Goal: Task Accomplishment & Management: Use online tool/utility

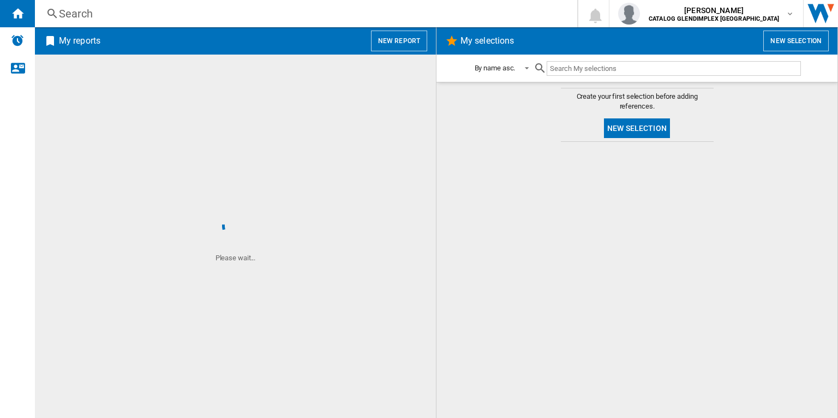
click at [414, 49] on button "New report" at bounding box center [399, 41] width 56 height 21
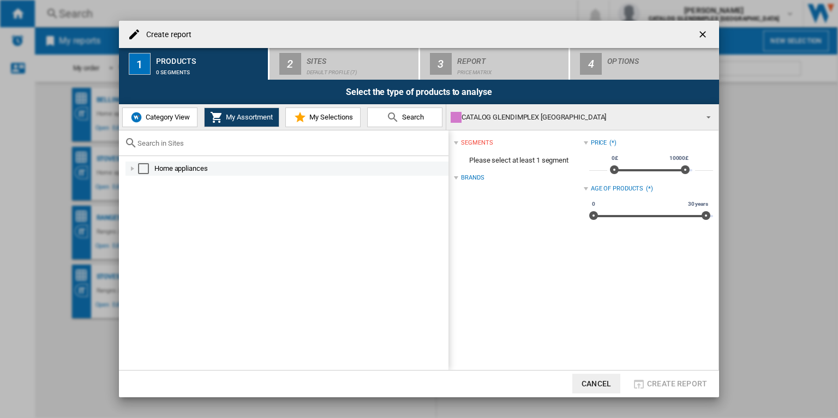
click at [147, 165] on div "Select" at bounding box center [143, 168] width 11 height 11
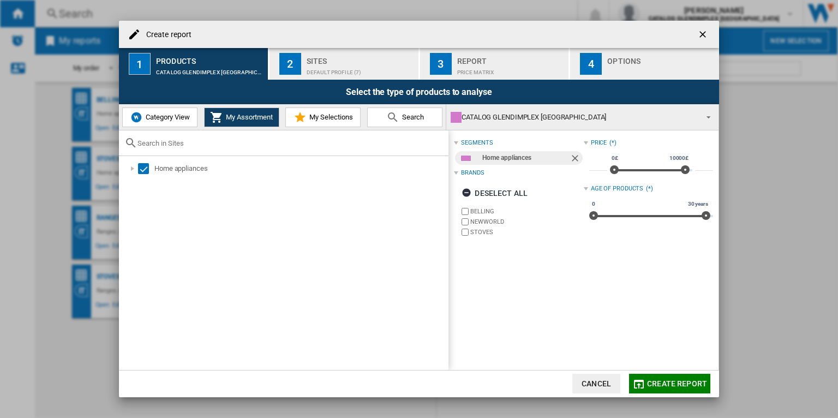
click at [309, 66] on div "Default profile (7)" at bounding box center [360, 69] width 107 height 11
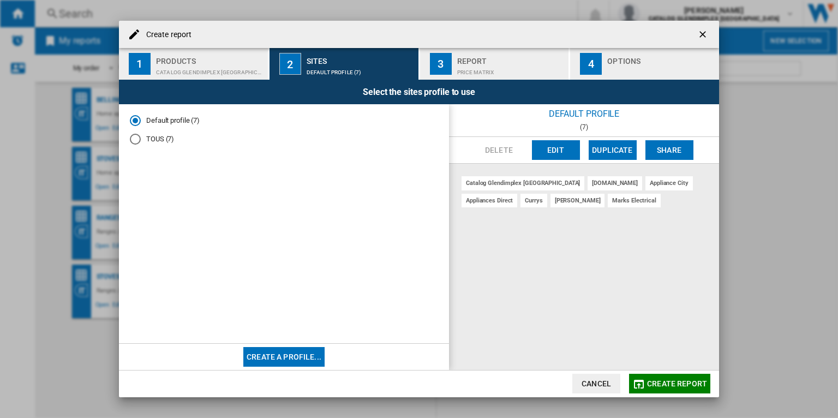
click at [207, 61] on div "Products" at bounding box center [209, 57] width 107 height 11
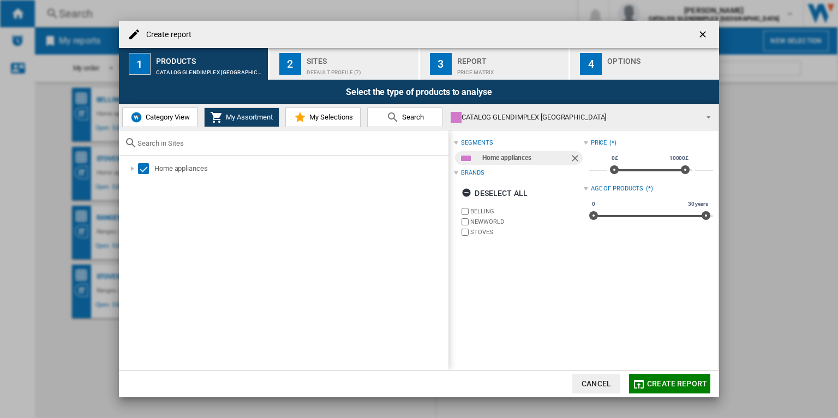
click at [154, 115] on span "Category View" at bounding box center [166, 117] width 47 height 8
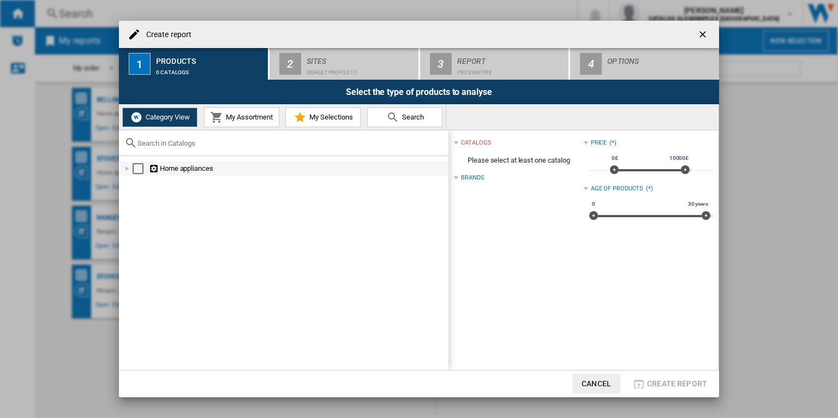
click at [127, 170] on div at bounding box center [127, 168] width 11 height 11
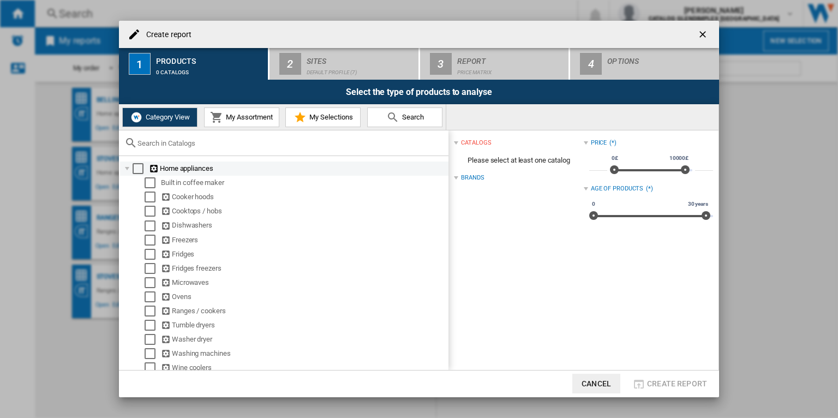
click at [124, 170] on div at bounding box center [127, 168] width 11 height 11
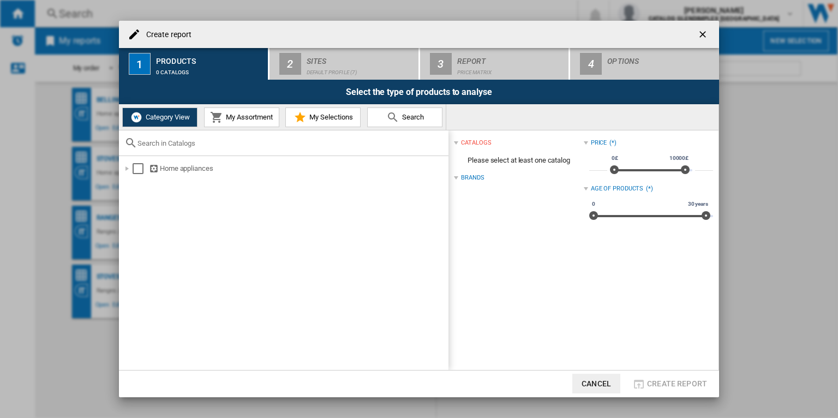
click at [231, 127] on div "Category View My Assortment My Selections Search" at bounding box center [282, 117] width 327 height 26
click at [235, 117] on span "My Assortment" at bounding box center [248, 117] width 50 height 8
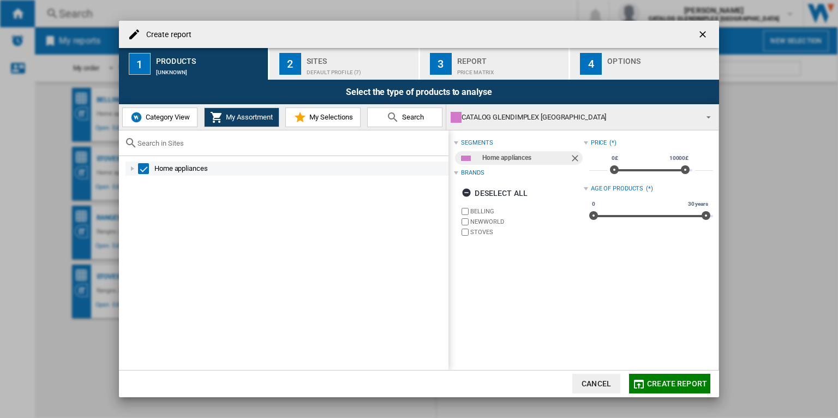
click at [130, 169] on div at bounding box center [132, 168] width 11 height 11
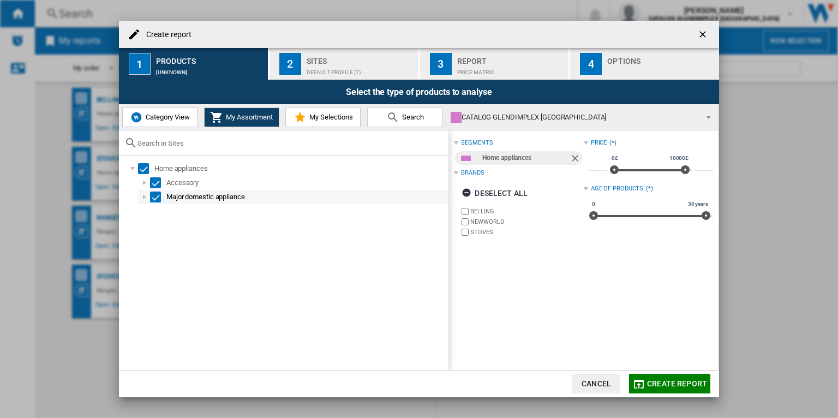
click at [140, 200] on div at bounding box center [144, 197] width 11 height 11
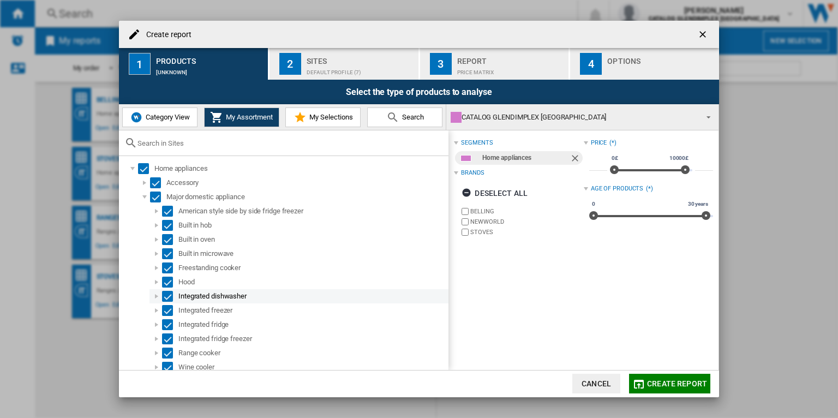
scroll to position [4, 0]
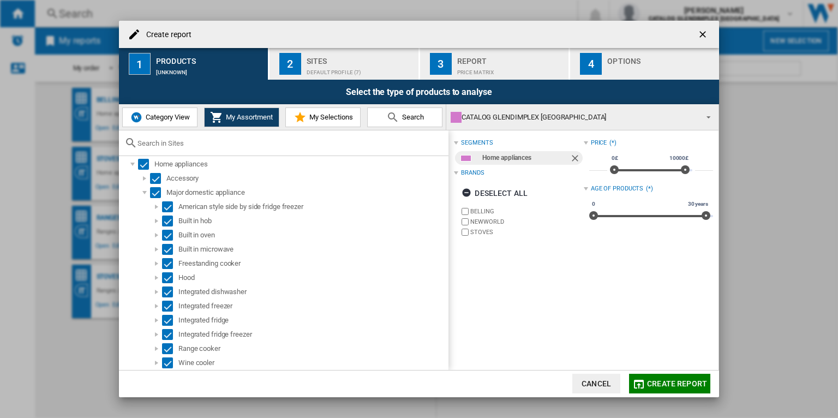
click at [355, 71] on div "Default profile (7)" at bounding box center [360, 69] width 107 height 11
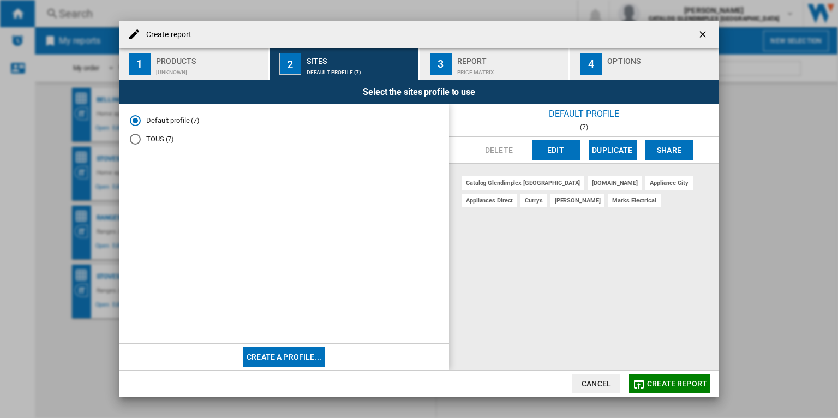
click at [494, 61] on div "Report" at bounding box center [510, 57] width 107 height 11
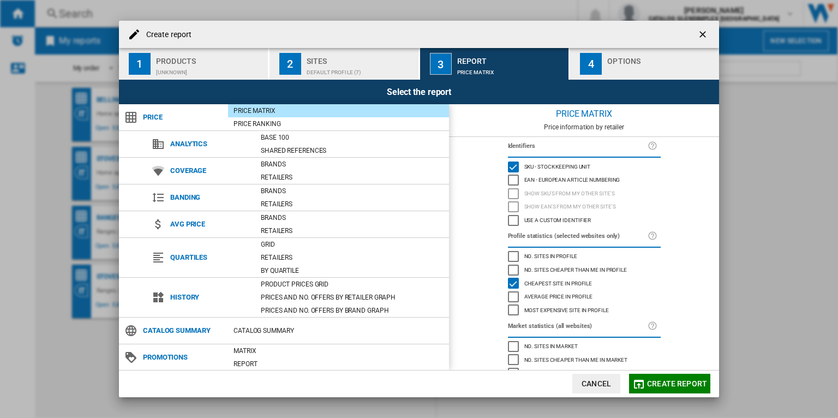
click at [595, 62] on div "4" at bounding box center [591, 64] width 22 height 22
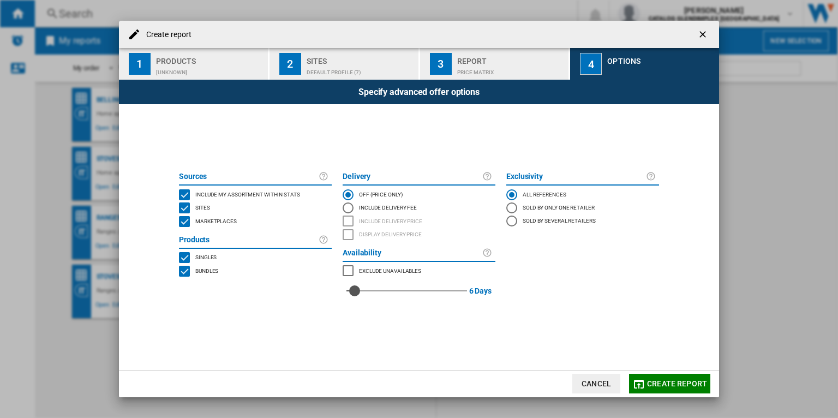
drag, startPoint x: 348, startPoint y: 291, endPoint x: 354, endPoint y: 291, distance: 6.5
click at [354, 291] on div "red" at bounding box center [354, 290] width 11 height 11
click at [352, 291] on div "red" at bounding box center [353, 290] width 11 height 11
click at [690, 390] on button "Create report" at bounding box center [669, 384] width 81 height 20
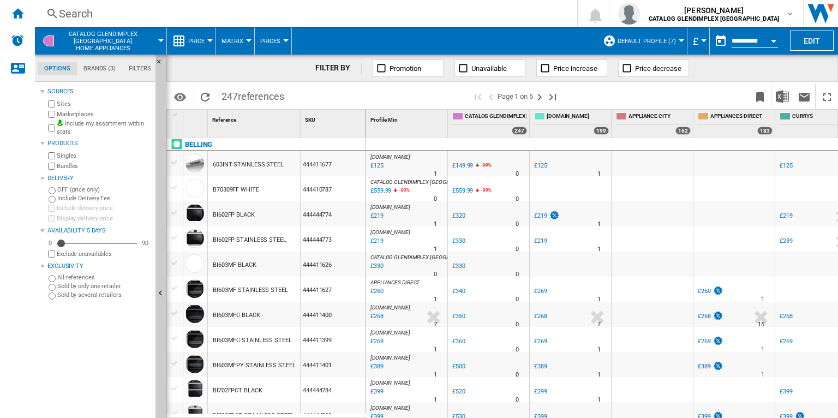
click at [246, 21] on div "Search Search 0 [PERSON_NAME] CATALOG GLENDIMPLEX [GEOGRAPHIC_DATA] CATALOG GLE…" at bounding box center [436, 13] width 803 height 27
click at [250, 11] on div "Search" at bounding box center [304, 13] width 490 height 15
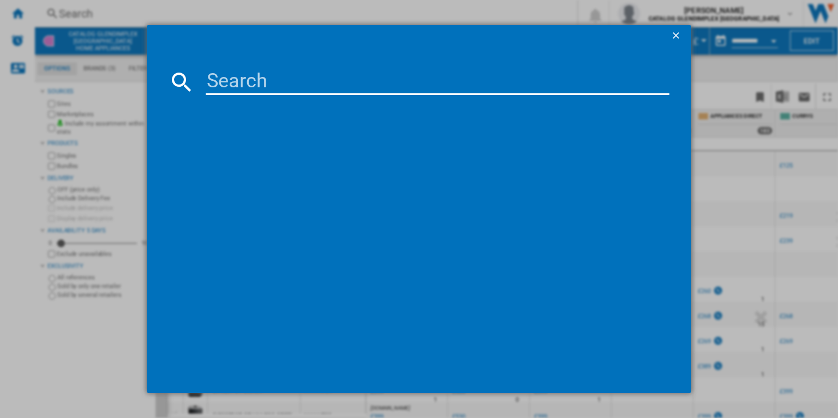
click at [250, 89] on input at bounding box center [438, 82] width 464 height 26
paste input "STOVES RCA RICHMOND DELUXE 100EI RTY 444411873 BLACK"
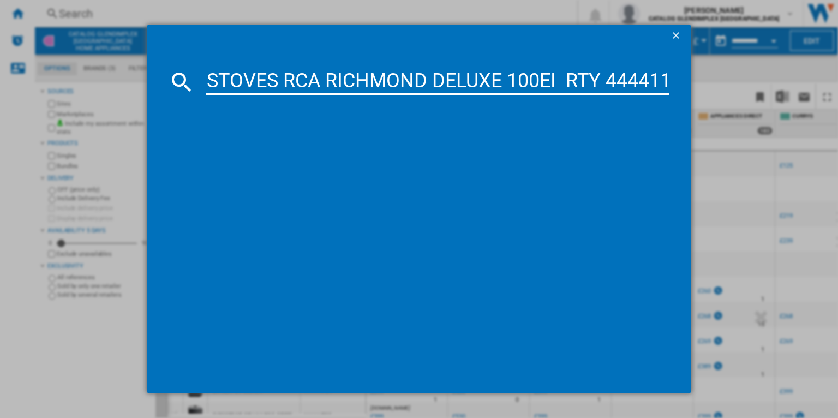
scroll to position [0, 103]
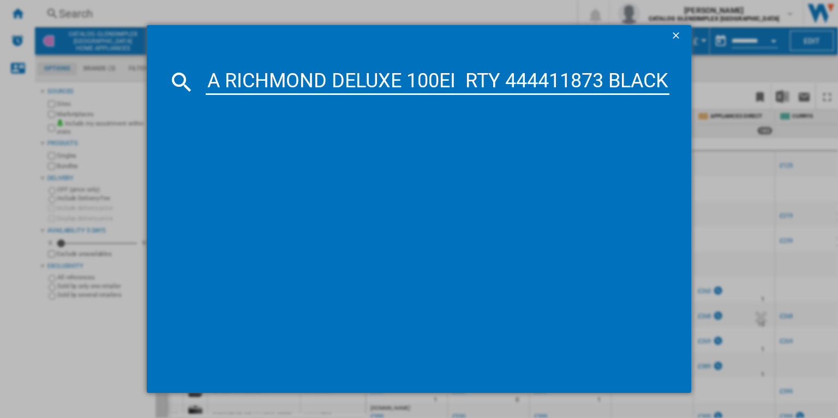
type input "STOVES RCA RICHMOND DELUXE 100EI RTY 444411873 BLACK"
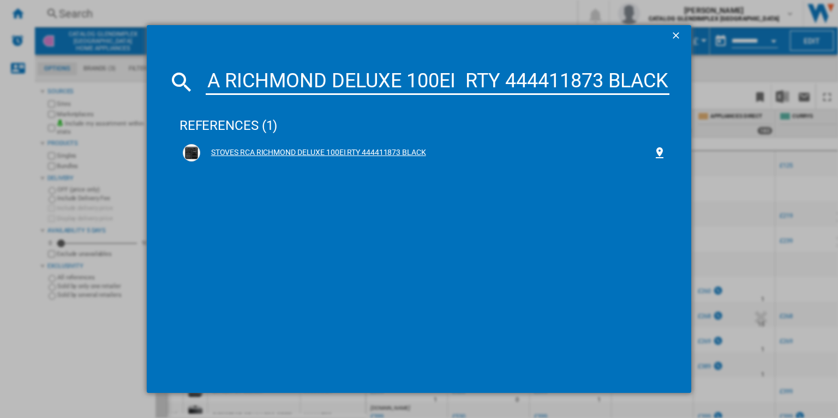
click at [307, 150] on div "STOVES RCA RICHMOND DELUXE 100EI RTY 444411873 BLACK" at bounding box center [426, 152] width 453 height 11
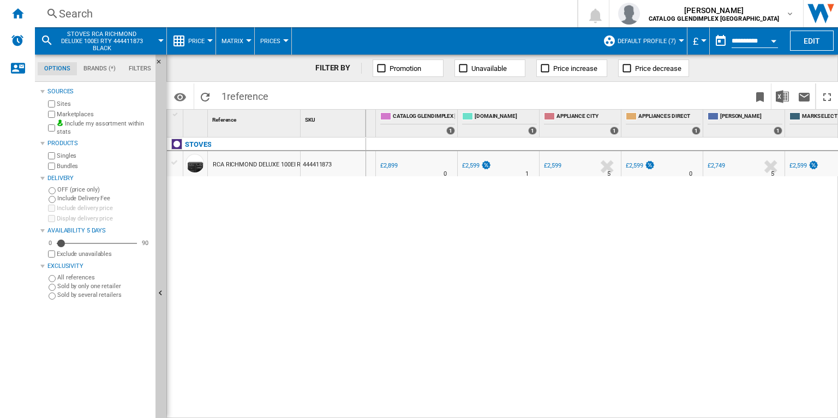
click at [555, 163] on div "£2,599" at bounding box center [552, 165] width 17 height 7
click at [556, 166] on div "£2,599" at bounding box center [552, 165] width 17 height 7
